Goal: Task Accomplishment & Management: Manage account settings

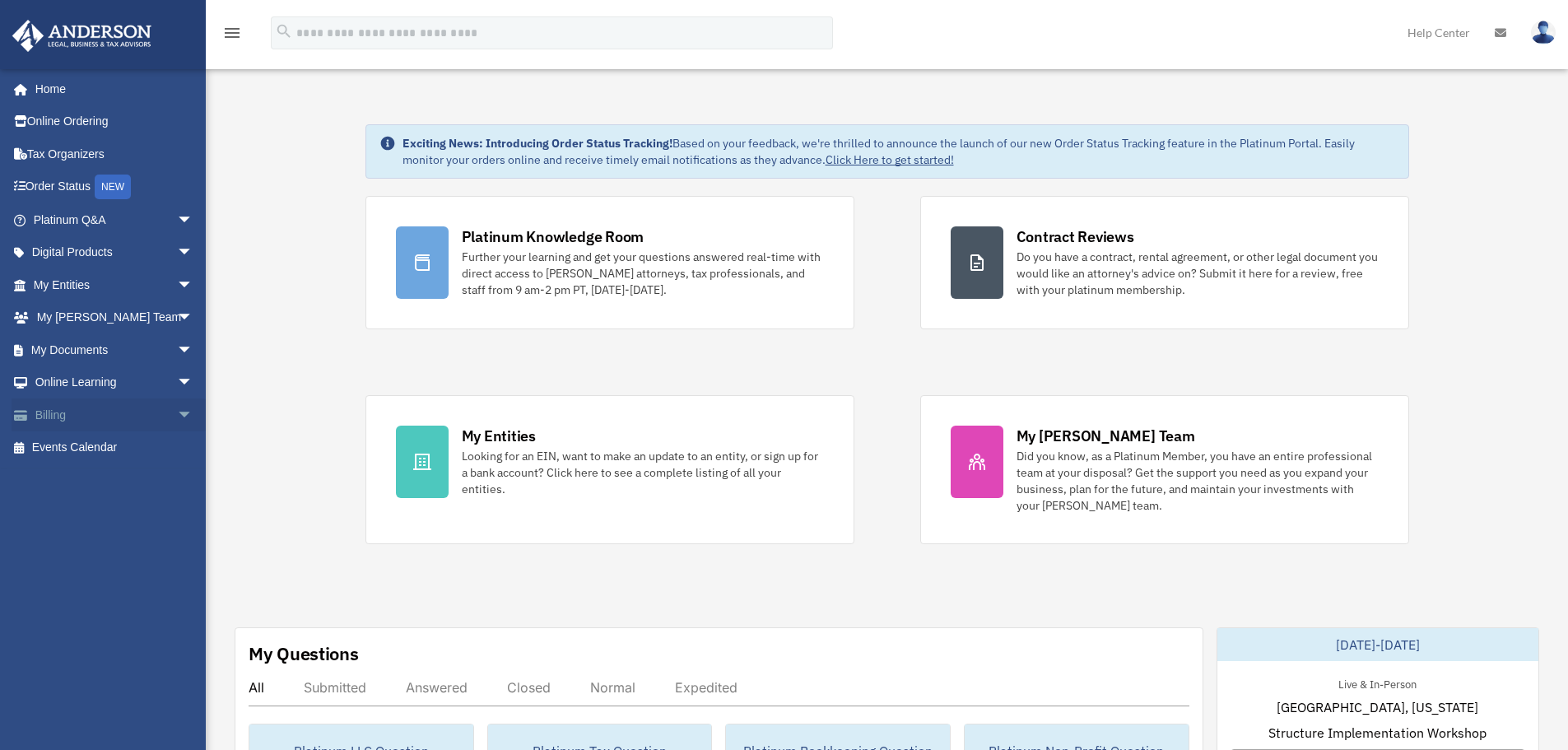
click at [177, 408] on span "arrow_drop_down" at bounding box center [193, 416] width 33 height 34
click at [117, 473] on link "Past Invoices" at bounding box center [120, 481] width 195 height 33
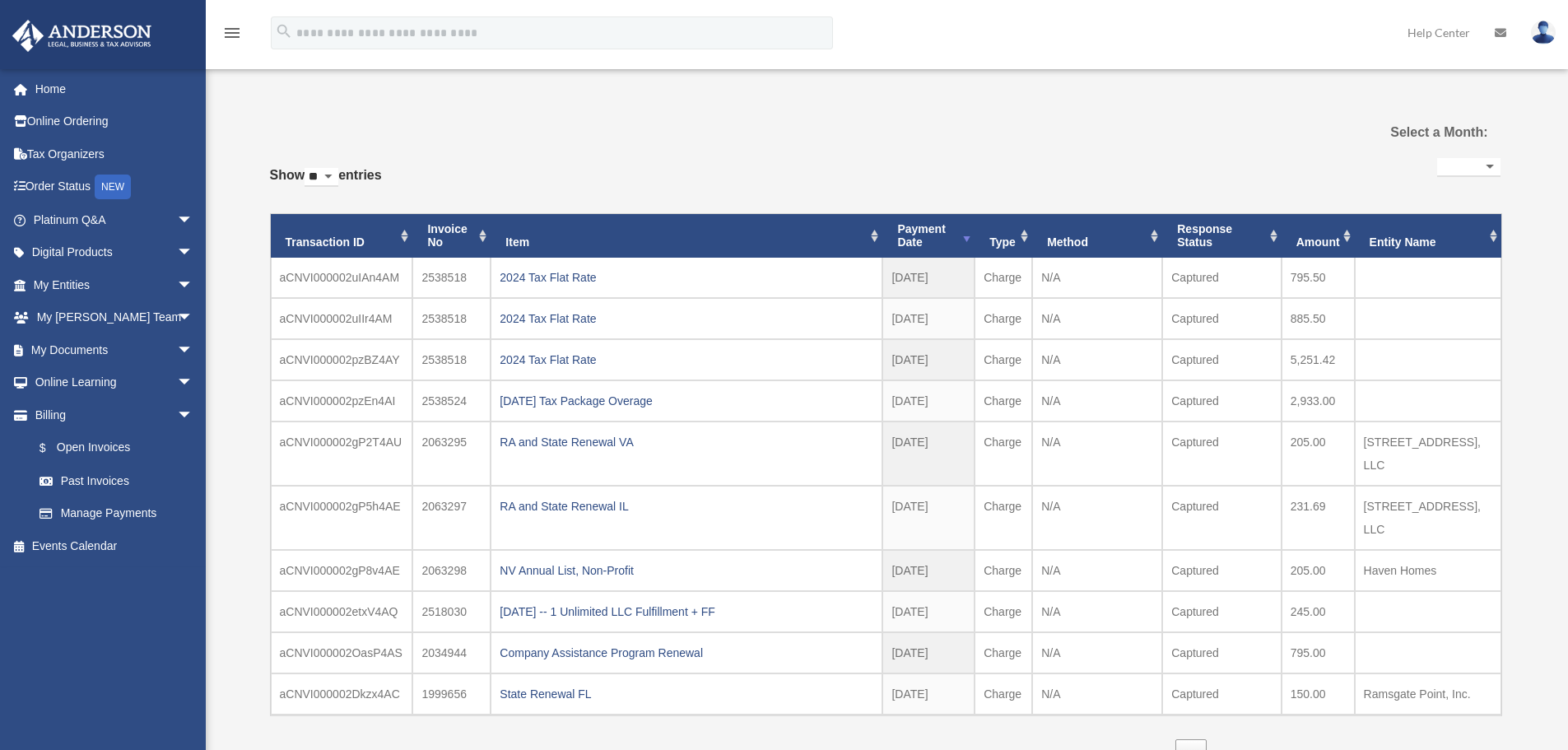
select select
click at [569, 273] on div "2024 Tax Flat Rate" at bounding box center [686, 277] width 374 height 23
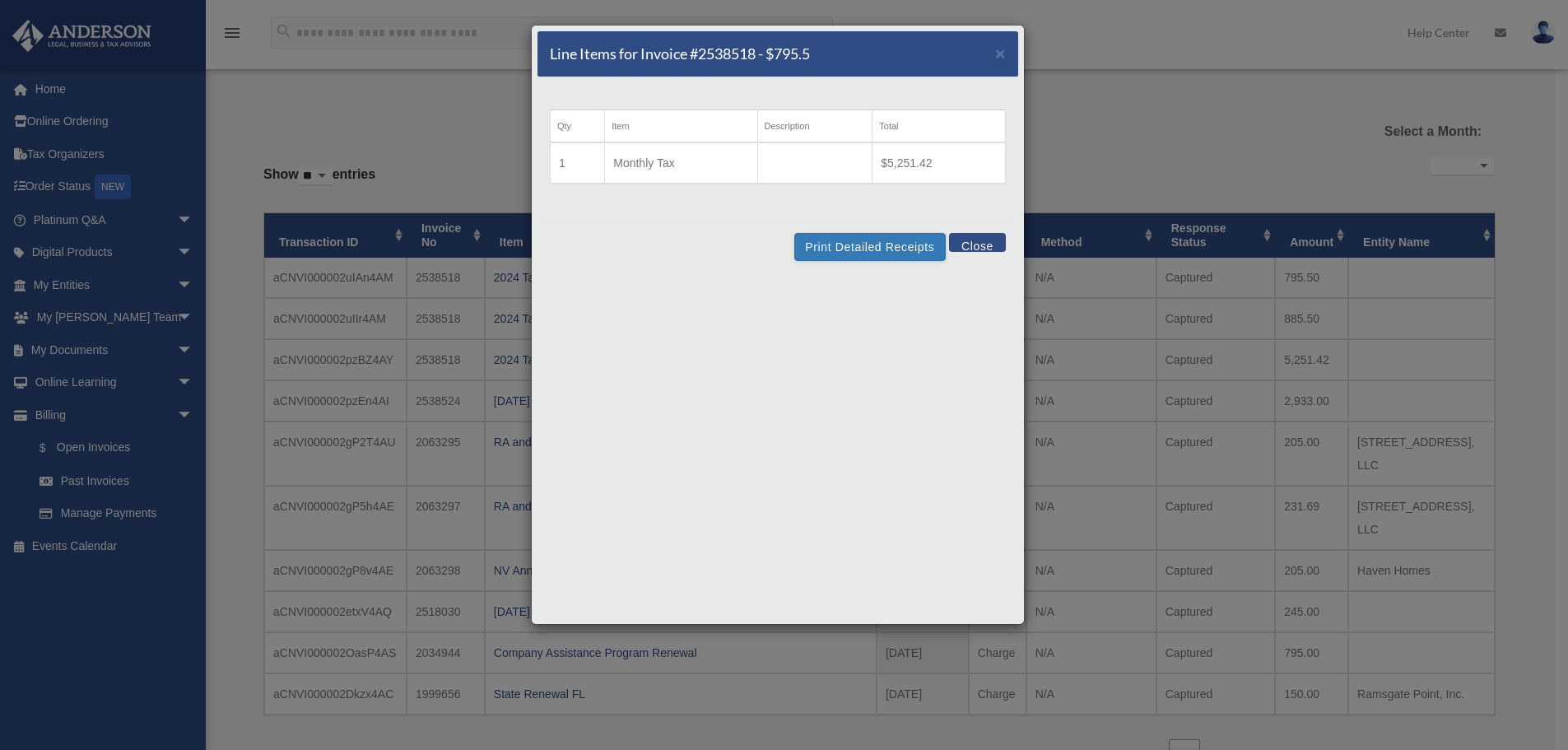
click at [982, 238] on button "Close" at bounding box center [977, 242] width 57 height 19
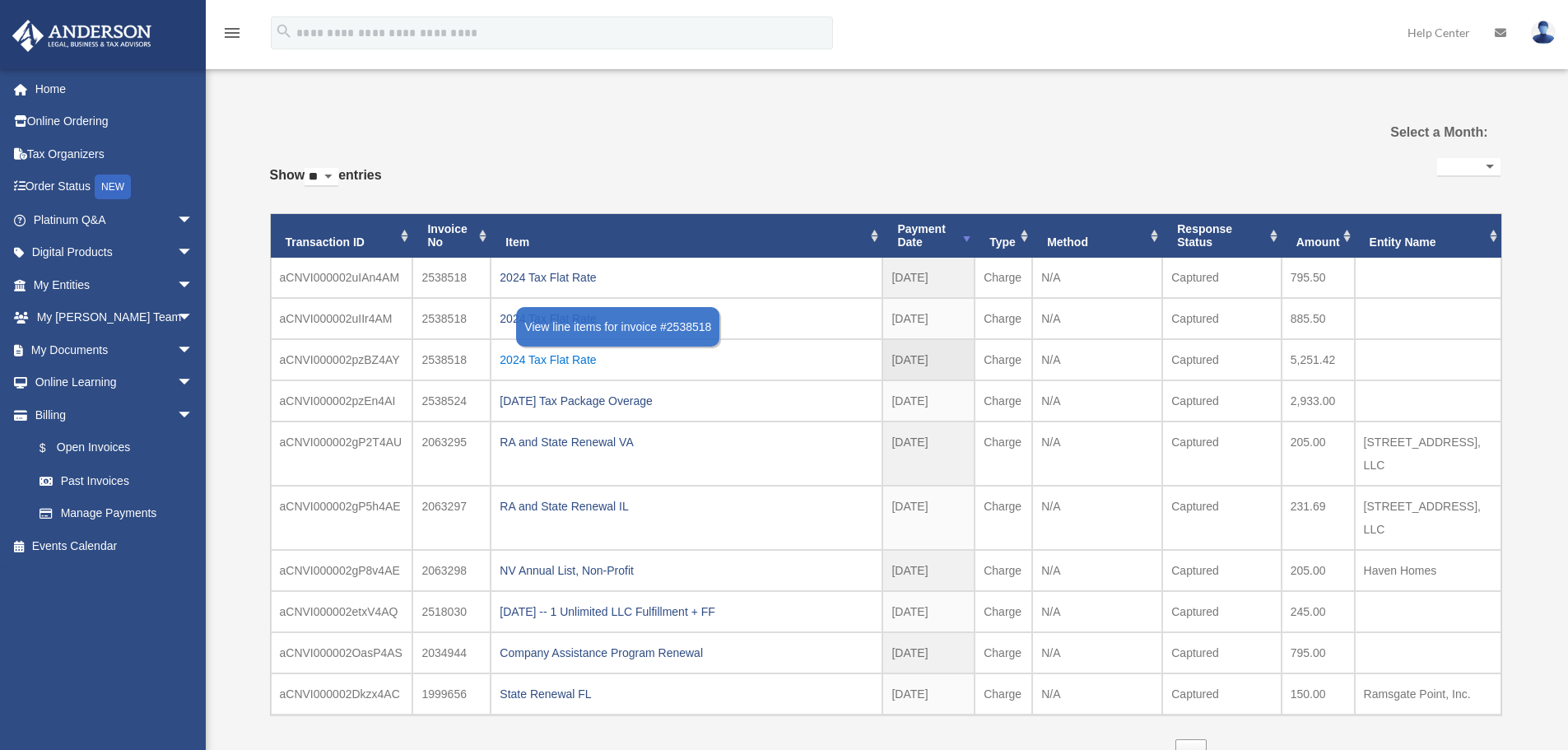
click at [570, 360] on div "2024 Tax Flat Rate" at bounding box center [686, 359] width 374 height 23
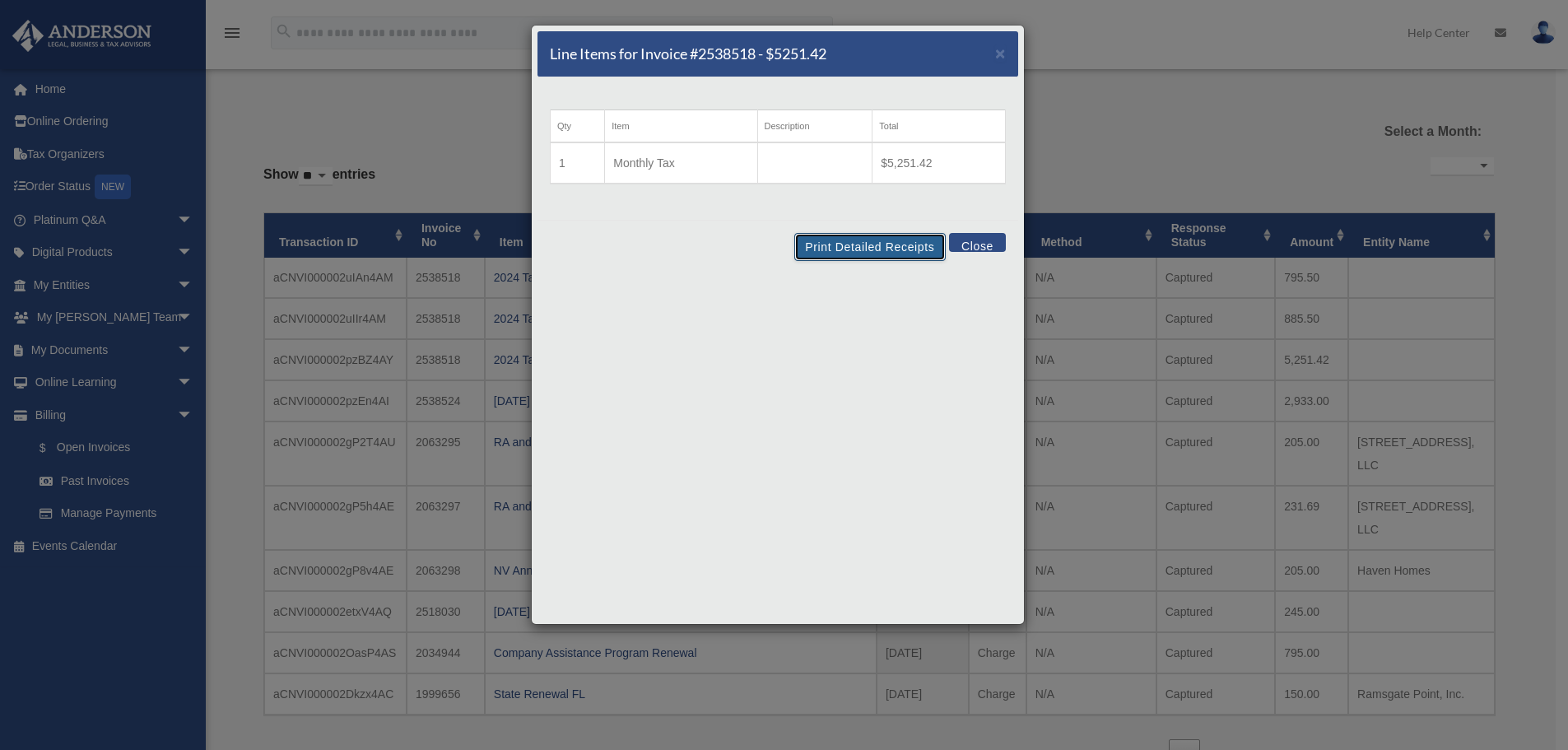
click at [849, 241] on button "Print Detailed Receipts" at bounding box center [870, 246] width 151 height 28
click at [1087, 118] on div "Line Items for Invoice #2538518 - $5251.42 × Qty Item Description Total 1 Month…" at bounding box center [784, 375] width 1568 height 750
